Goal: Information Seeking & Learning: Learn about a topic

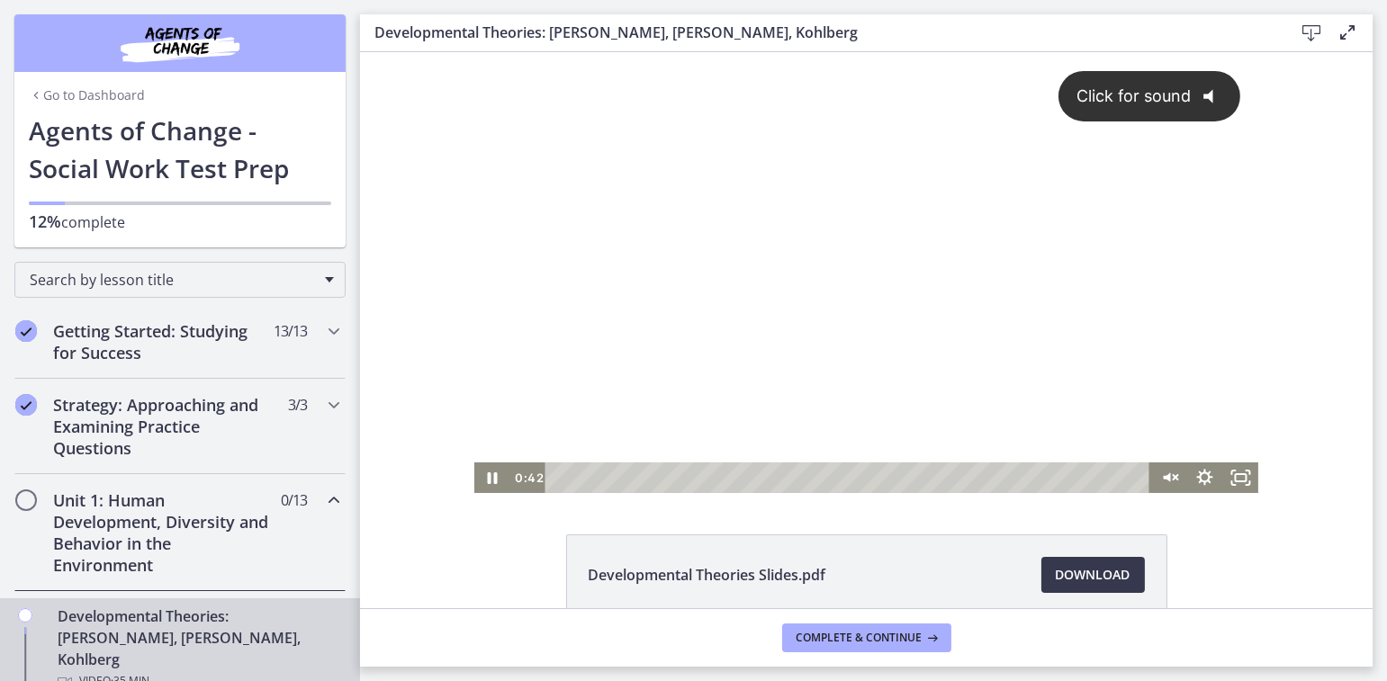
click at [849, 347] on div "Click for sound @keyframes VOLUME_SMALL_WAVE_FLASH { 0% { opacity: 0; } 33% { o…" at bounding box center [865, 257] width 784 height 410
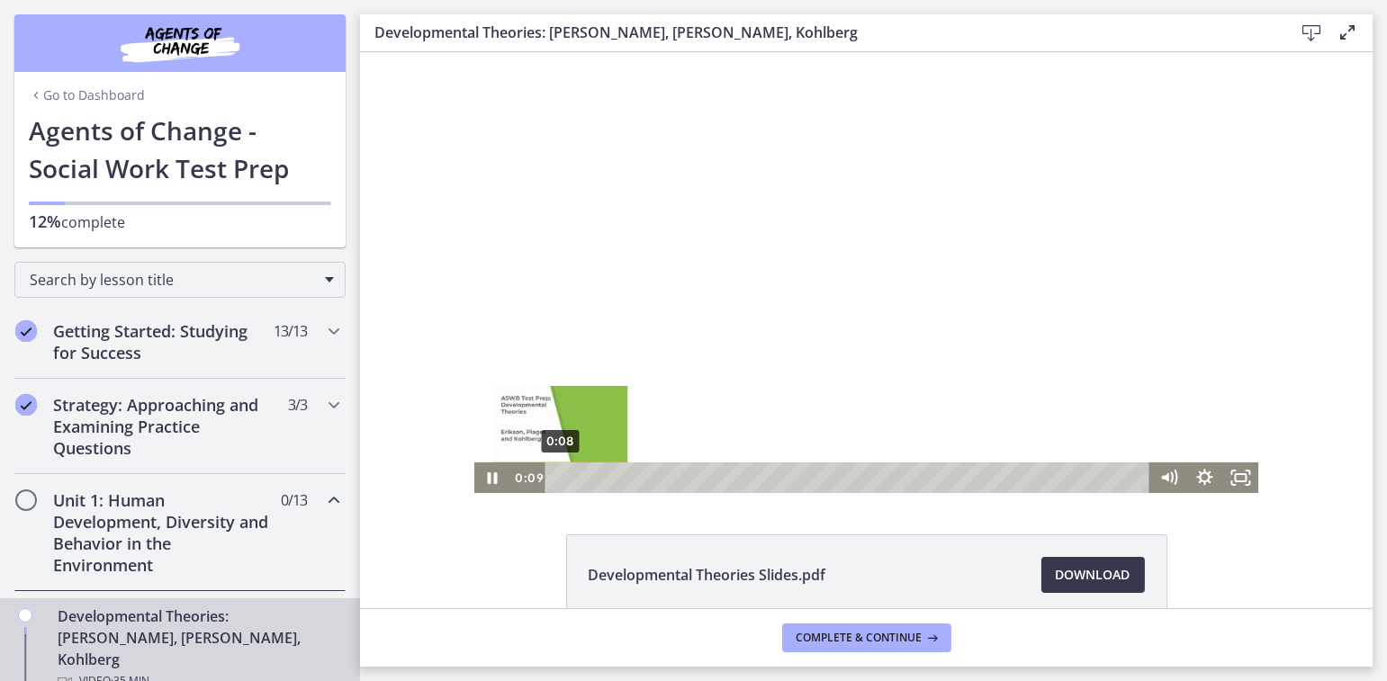
click at [554, 475] on div "Playbar" at bounding box center [559, 477] width 10 height 10
click at [486, 482] on icon "Pause" at bounding box center [492, 479] width 12 height 14
click at [488, 482] on icon "Play Video" at bounding box center [493, 478] width 11 height 15
click at [486, 482] on icon "Pause" at bounding box center [492, 479] width 12 height 14
click at [488, 482] on icon "Play Video" at bounding box center [492, 478] width 9 height 13
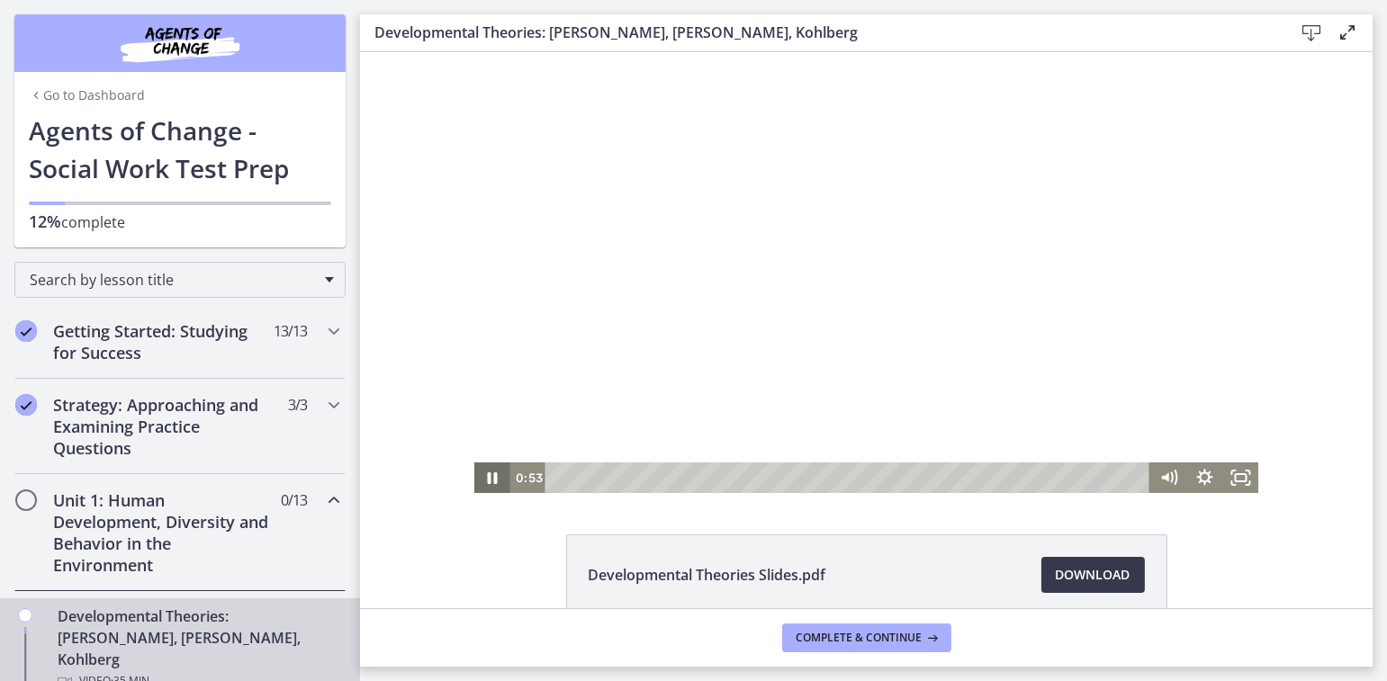
click at [487, 480] on icon "Pause" at bounding box center [492, 478] width 10 height 12
click at [488, 480] on icon "Play Video" at bounding box center [492, 478] width 9 height 13
click at [486, 480] on icon "Pause" at bounding box center [492, 479] width 12 height 14
click at [488, 480] on icon "Play Video" at bounding box center [493, 478] width 11 height 15
click at [486, 480] on icon "Pause" at bounding box center [492, 479] width 12 height 14
